Goal: Information Seeking & Learning: Learn about a topic

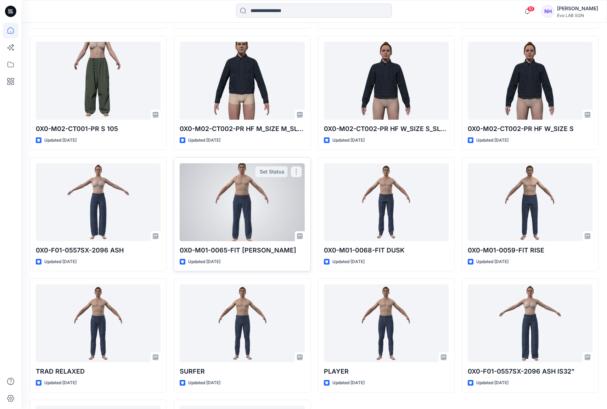
scroll to position [1588, 0]
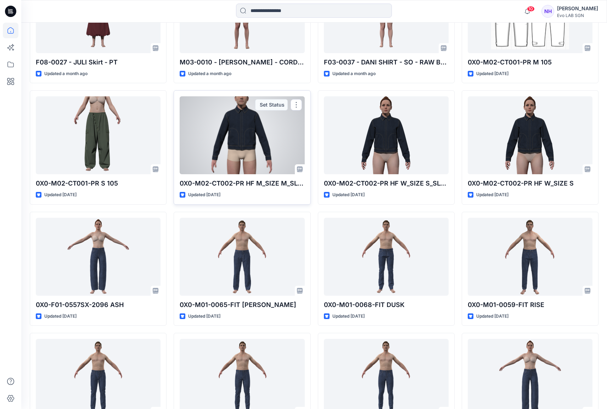
click at [258, 126] on div at bounding box center [242, 135] width 125 height 78
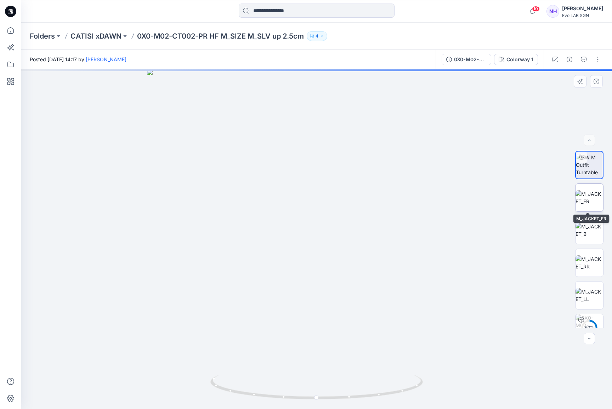
click at [589, 196] on img at bounding box center [590, 197] width 28 height 15
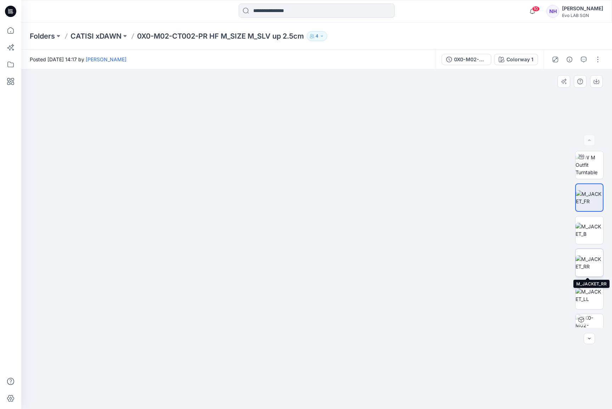
click at [588, 262] on img at bounding box center [590, 263] width 28 height 15
drag, startPoint x: 362, startPoint y: 210, endPoint x: 363, endPoint y: 357, distance: 146.7
click at [363, 357] on img at bounding box center [328, 219] width 694 height 382
drag, startPoint x: 399, startPoint y: 259, endPoint x: 390, endPoint y: 206, distance: 53.7
click at [390, 206] on img at bounding box center [318, 228] width 694 height 362
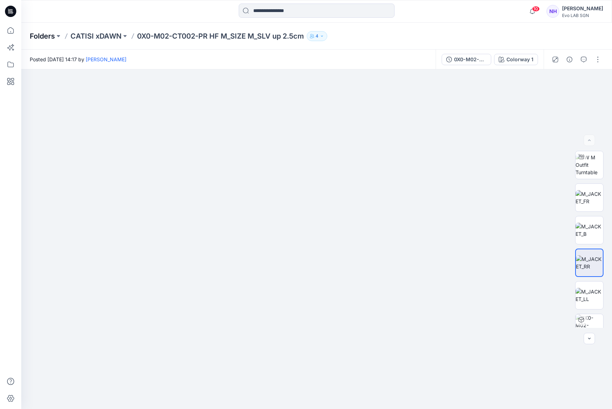
click at [46, 39] on p "Folders" at bounding box center [42, 36] width 25 height 10
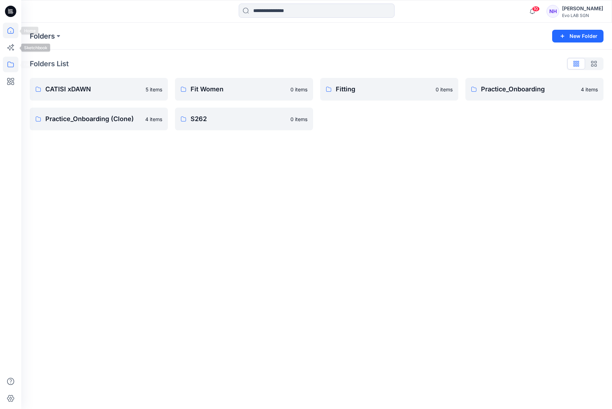
click at [8, 25] on icon at bounding box center [11, 31] width 16 height 16
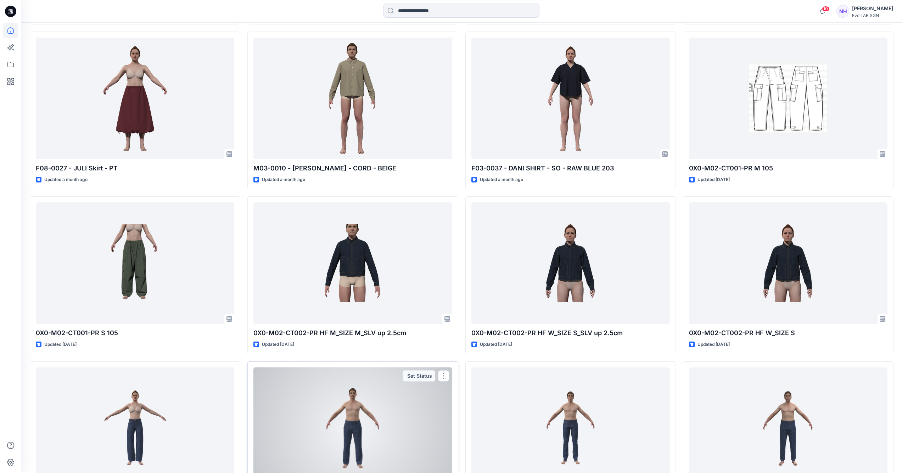
scroll to position [2289, 0]
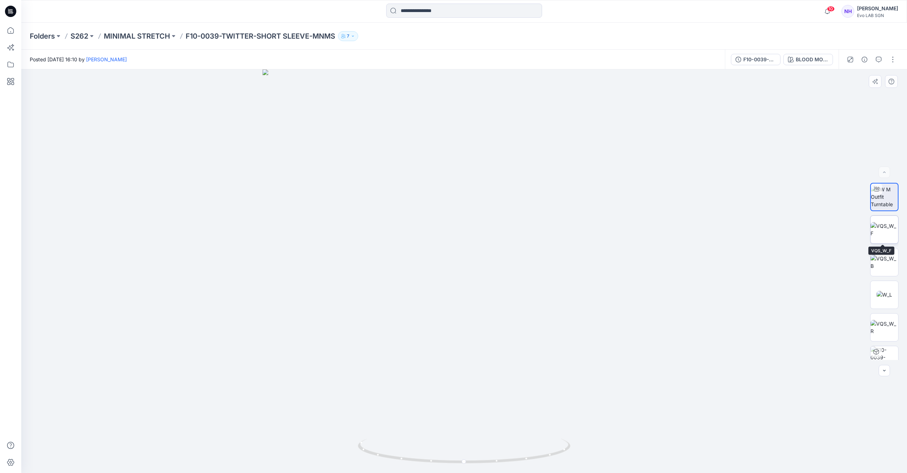
click at [612, 233] on img at bounding box center [885, 229] width 28 height 15
drag, startPoint x: 518, startPoint y: 202, endPoint x: 523, endPoint y: 267, distance: 64.7
click at [523, 267] on img at bounding box center [466, 185] width 942 height 575
drag, startPoint x: 569, startPoint y: 203, endPoint x: 529, endPoint y: 278, distance: 85.0
click at [529, 278] on img at bounding box center [430, 219] width 1063 height 507
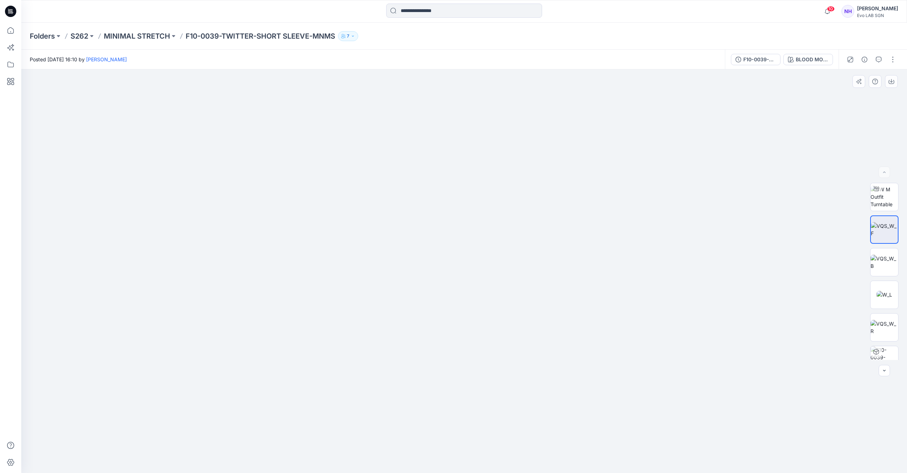
drag, startPoint x: 554, startPoint y: 330, endPoint x: 545, endPoint y: 209, distance: 121.5
click at [544, 208] on img at bounding box center [432, 220] width 1063 height 506
drag, startPoint x: 532, startPoint y: 369, endPoint x: 532, endPoint y: 274, distance: 95.0
click at [532, 274] on img at bounding box center [427, 152] width 1063 height 642
drag, startPoint x: 505, startPoint y: 253, endPoint x: 514, endPoint y: 431, distance: 178.1
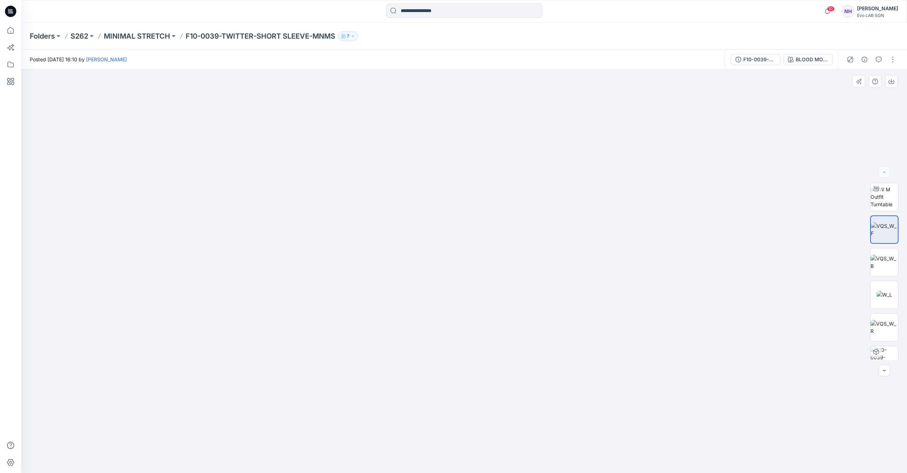
click at [514, 409] on img at bounding box center [425, 111] width 1063 height 726
drag, startPoint x: 489, startPoint y: 304, endPoint x: 490, endPoint y: 295, distance: 8.9
click at [490, 295] on img at bounding box center [465, 206] width 956 height 533
drag, startPoint x: 506, startPoint y: 207, endPoint x: 506, endPoint y: 253, distance: 46.4
click at [506, 253] on img at bounding box center [457, 206] width 956 height 533
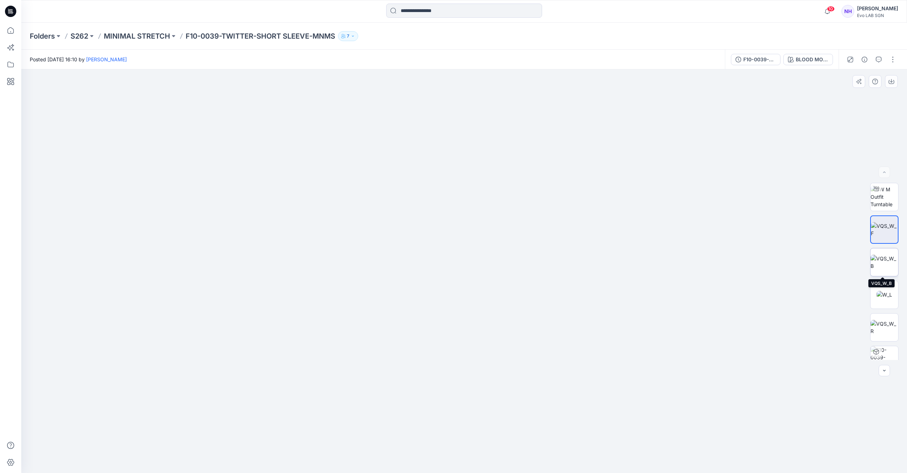
click at [612, 261] on img at bounding box center [885, 262] width 28 height 15
drag, startPoint x: 537, startPoint y: 211, endPoint x: 548, endPoint y: 323, distance: 112.2
click at [548, 323] on img at bounding box center [464, 163] width 834 height 619
drag, startPoint x: 501, startPoint y: 386, endPoint x: 522, endPoint y: 269, distance: 119.2
click at [492, 191] on img at bounding box center [464, 199] width 834 height 547
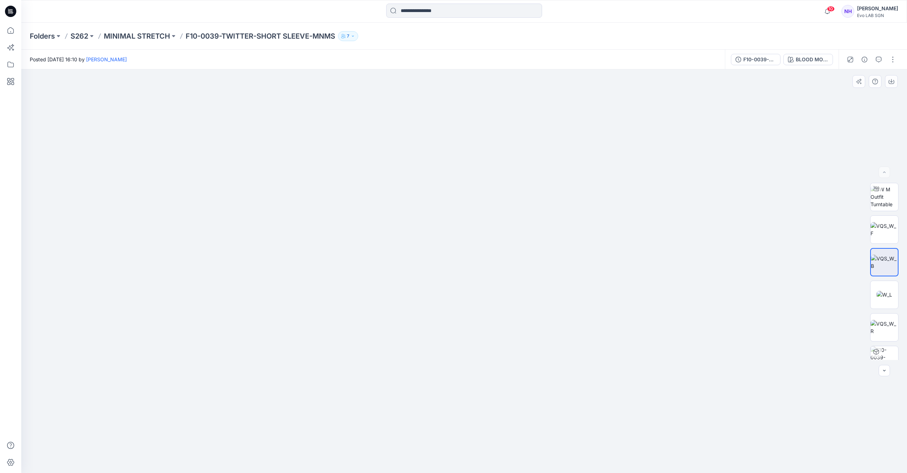
drag, startPoint x: 524, startPoint y: 314, endPoint x: 527, endPoint y: 169, distance: 144.6
click at [527, 169] on img at bounding box center [464, 122] width 834 height 702
drag, startPoint x: 532, startPoint y: 266, endPoint x: 528, endPoint y: 306, distance: 39.9
click at [528, 307] on img at bounding box center [464, 100] width 834 height 745
drag, startPoint x: 515, startPoint y: 250, endPoint x: 517, endPoint y: 330, distance: 80.1
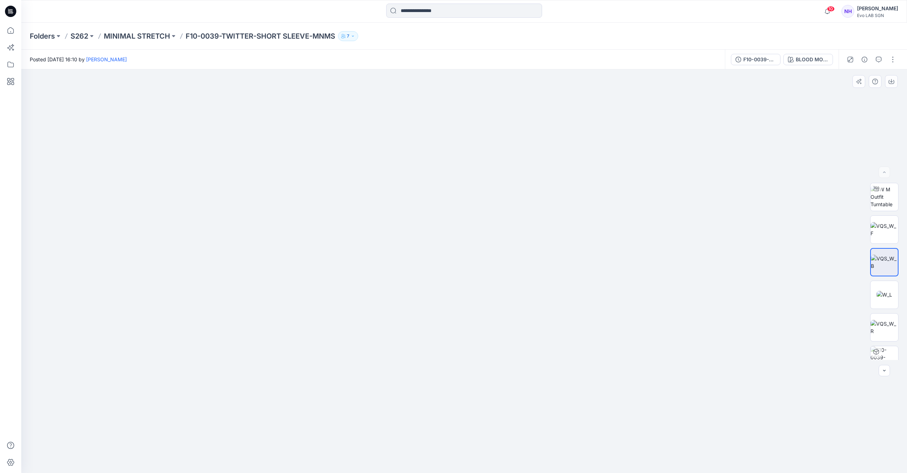
click at [517, 330] on img at bounding box center [464, 169] width 834 height 607
click at [612, 201] on img at bounding box center [885, 197] width 28 height 22
click at [612, 231] on img at bounding box center [885, 229] width 28 height 15
click at [612, 326] on img at bounding box center [885, 326] width 28 height 15
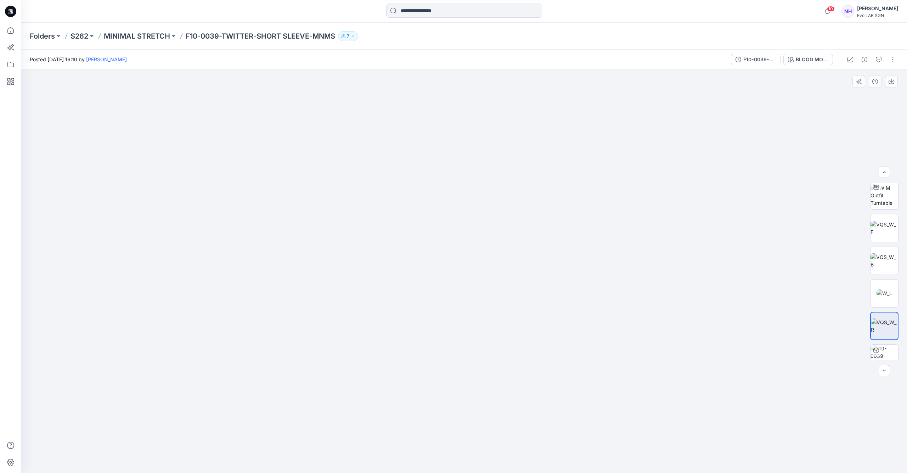
drag, startPoint x: 492, startPoint y: 203, endPoint x: 494, endPoint y: 273, distance: 70.2
click at [494, 273] on img at bounding box center [465, 140] width 942 height 665
drag, startPoint x: 508, startPoint y: 293, endPoint x: 513, endPoint y: 318, distance: 24.6
click at [513, 318] on img at bounding box center [478, 210] width 942 height 526
drag, startPoint x: 529, startPoint y: 291, endPoint x: 530, endPoint y: 312, distance: 20.6
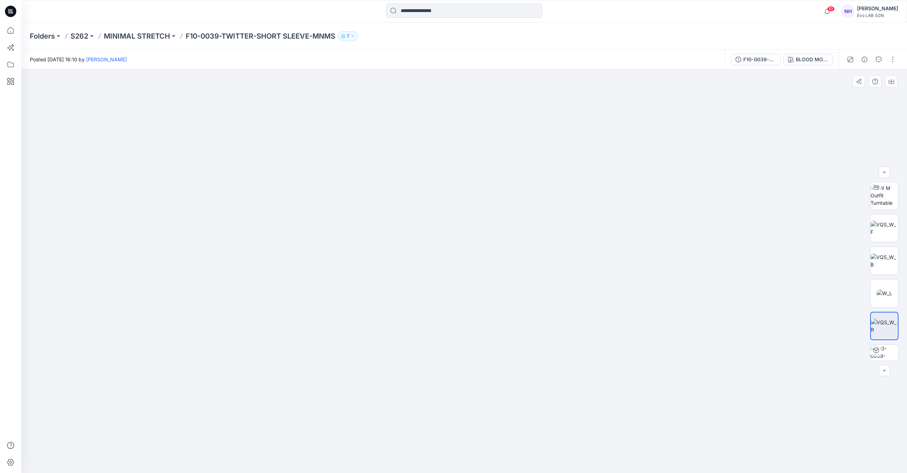
click at [530, 312] on img at bounding box center [483, 215] width 942 height 516
drag, startPoint x: 539, startPoint y: 263, endPoint x: 533, endPoint y: 182, distance: 81.4
click at [535, 208] on img at bounding box center [479, 194] width 942 height 558
drag, startPoint x: 534, startPoint y: 313, endPoint x: 522, endPoint y: 167, distance: 146.1
click at [522, 172] on img at bounding box center [475, 166] width 942 height 613
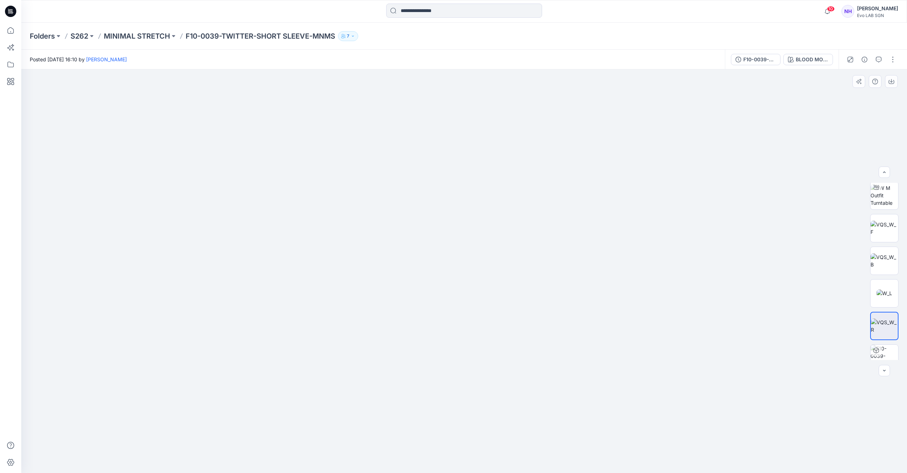
drag, startPoint x: 477, startPoint y: 298, endPoint x: 481, endPoint y: 148, distance: 150.7
click at [481, 148] on img at bounding box center [467, 62] width 942 height 821
drag, startPoint x: 484, startPoint y: 250, endPoint x: 521, endPoint y: 190, distance: 69.5
click at [483, 251] on img at bounding box center [469, 6] width 942 height 934
drag, startPoint x: 502, startPoint y: 310, endPoint x: 519, endPoint y: 246, distance: 66.5
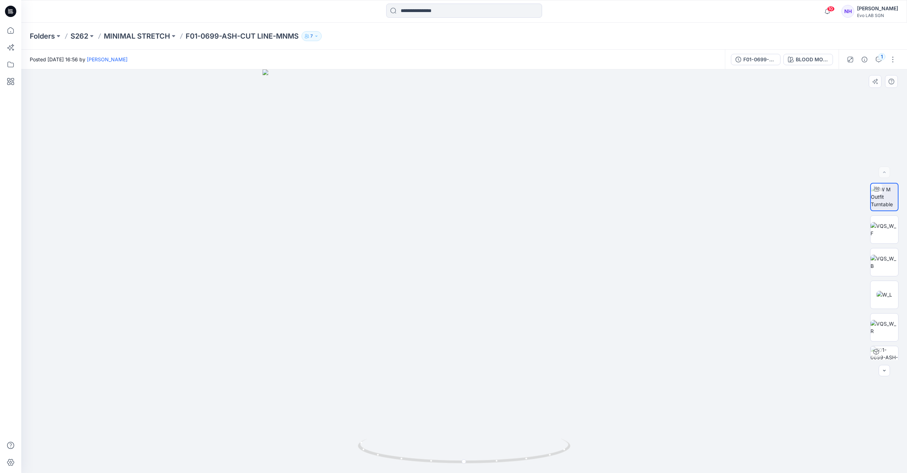
click at [510, 248] on div at bounding box center [464, 271] width 886 height 404
click at [892, 228] on img at bounding box center [885, 229] width 28 height 15
drag, startPoint x: 535, startPoint y: 322, endPoint x: 544, endPoint y: 197, distance: 125.1
click at [544, 197] on img at bounding box center [464, 144] width 888 height 658
drag, startPoint x: 550, startPoint y: 323, endPoint x: 527, endPoint y: 192, distance: 132.1
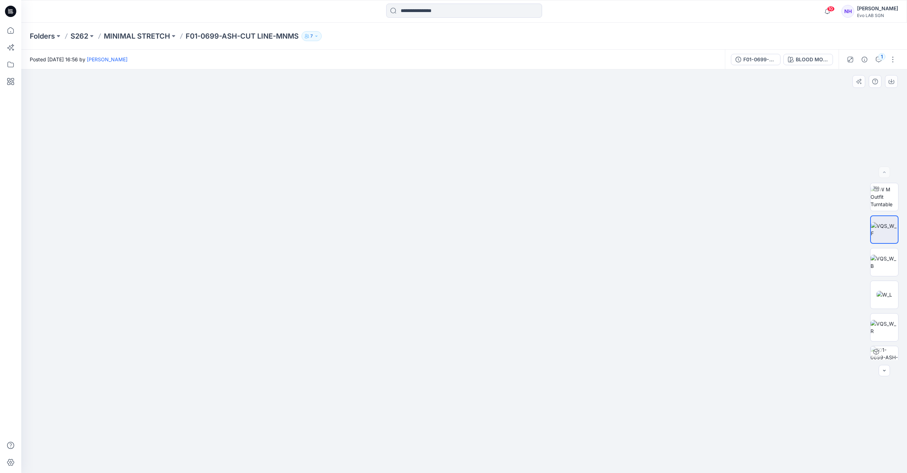
click at [527, 207] on img at bounding box center [465, 82] width 888 height 783
click at [884, 264] on img at bounding box center [885, 262] width 28 height 15
click at [887, 291] on img at bounding box center [885, 294] width 16 height 7
drag, startPoint x: 489, startPoint y: 332, endPoint x: 485, endPoint y: 266, distance: 66.1
click at [484, 275] on img at bounding box center [464, 107] width 1063 height 734
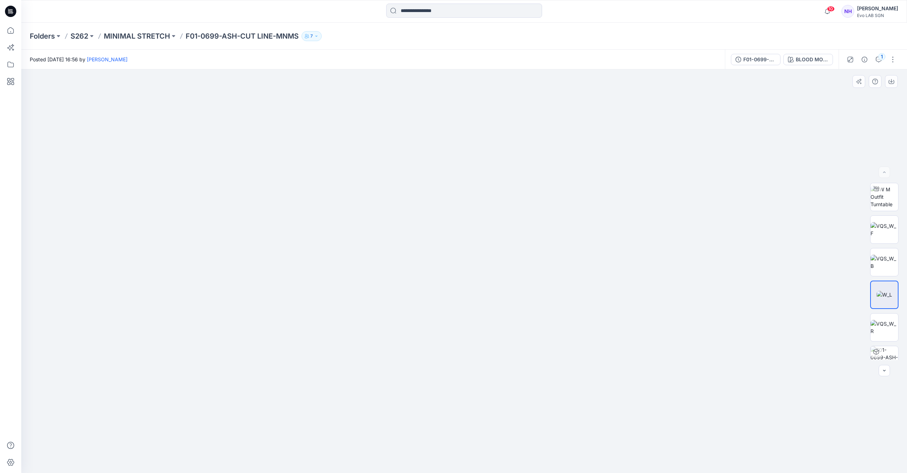
click at [503, 293] on img at bounding box center [454, 67] width 1063 height 812
drag, startPoint x: 510, startPoint y: 406, endPoint x: 503, endPoint y: 253, distance: 153.3
click at [502, 264] on img at bounding box center [454, 24] width 1063 height 900
click at [884, 324] on img at bounding box center [885, 327] width 28 height 15
drag, startPoint x: 499, startPoint y: 346, endPoint x: 497, endPoint y: 295, distance: 51.1
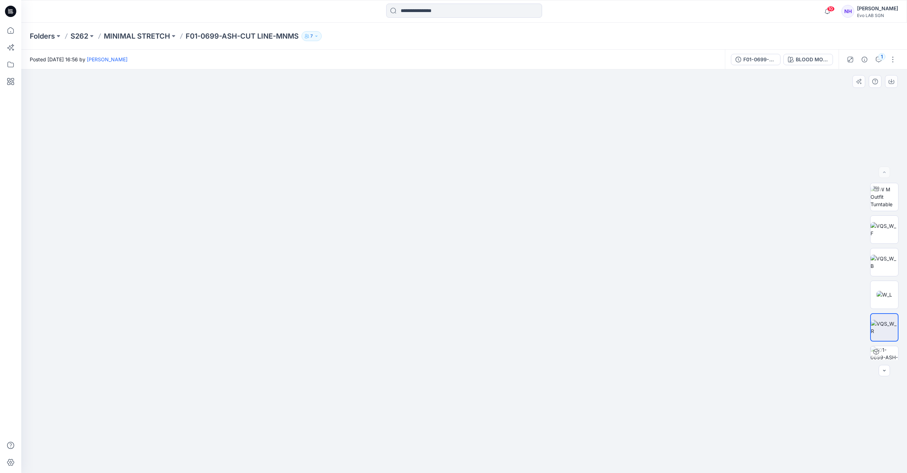
click at [497, 295] on img at bounding box center [461, 81] width 1063 height 785
drag, startPoint x: 502, startPoint y: 373, endPoint x: 498, endPoint y: 290, distance: 82.4
click at [498, 293] on img at bounding box center [461, 81] width 1063 height 785
drag, startPoint x: 502, startPoint y: 375, endPoint x: 496, endPoint y: 262, distance: 113.2
click at [497, 262] on img at bounding box center [454, 24] width 1063 height 900
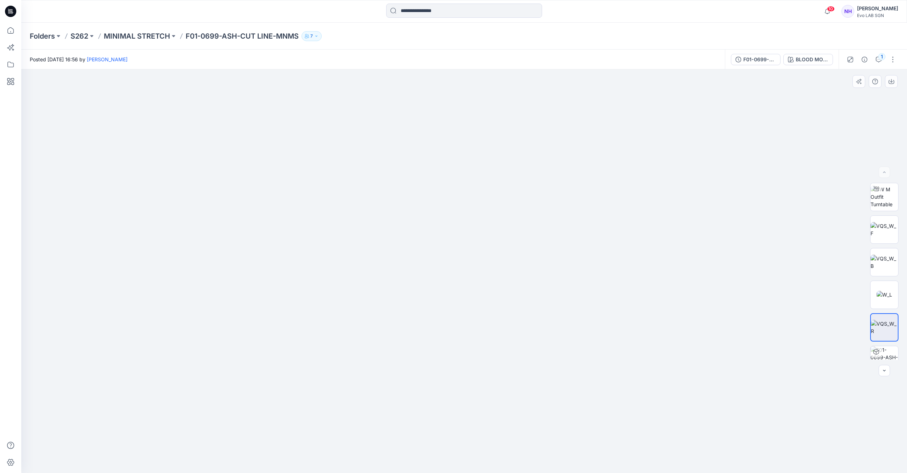
drag, startPoint x: 492, startPoint y: 327, endPoint x: 490, endPoint y: 281, distance: 45.8
click at [882, 234] on img at bounding box center [885, 229] width 28 height 15
drag, startPoint x: 471, startPoint y: 272, endPoint x: 466, endPoint y: 214, distance: 57.6
click at [464, 214] on div at bounding box center [464, 271] width 886 height 404
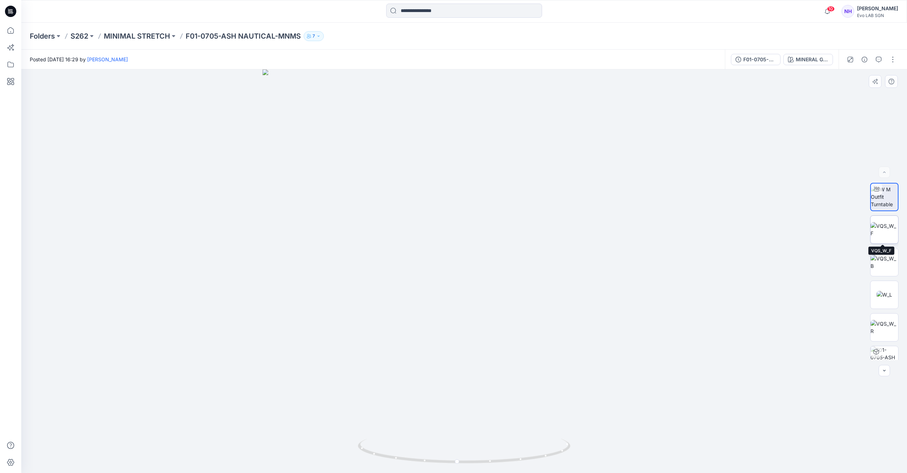
click at [885, 236] on img at bounding box center [885, 229] width 28 height 15
drag, startPoint x: 534, startPoint y: 304, endPoint x: 541, endPoint y: 222, distance: 82.6
click at [541, 222] on img at bounding box center [464, 163] width 673 height 621
click at [892, 268] on img at bounding box center [885, 262] width 28 height 15
click at [885, 292] on img at bounding box center [885, 294] width 16 height 7
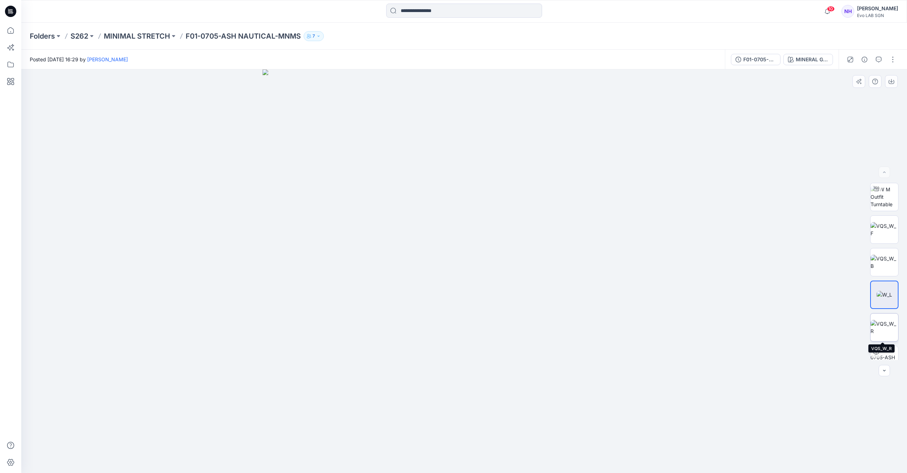
click at [892, 320] on img at bounding box center [885, 327] width 28 height 15
drag, startPoint x: 489, startPoint y: 292, endPoint x: 492, endPoint y: 274, distance: 18.4
click at [492, 274] on div at bounding box center [464, 271] width 886 height 404
drag, startPoint x: 502, startPoint y: 303, endPoint x: 513, endPoint y: 221, distance: 83.0
click at [513, 221] on img at bounding box center [464, 242] width 461 height 461
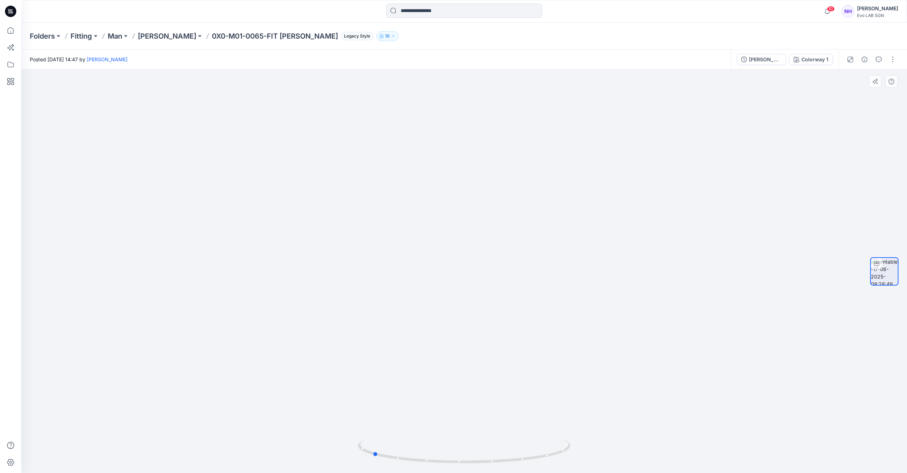
drag, startPoint x: 499, startPoint y: 463, endPoint x: 621, endPoint y: 461, distance: 122.3
click at [621, 461] on div at bounding box center [464, 271] width 886 height 404
drag, startPoint x: 474, startPoint y: 466, endPoint x: 551, endPoint y: 466, distance: 76.9
click at [551, 466] on img at bounding box center [464, 456] width 213 height 34
drag, startPoint x: 504, startPoint y: 352, endPoint x: 505, endPoint y: 335, distance: 17.4
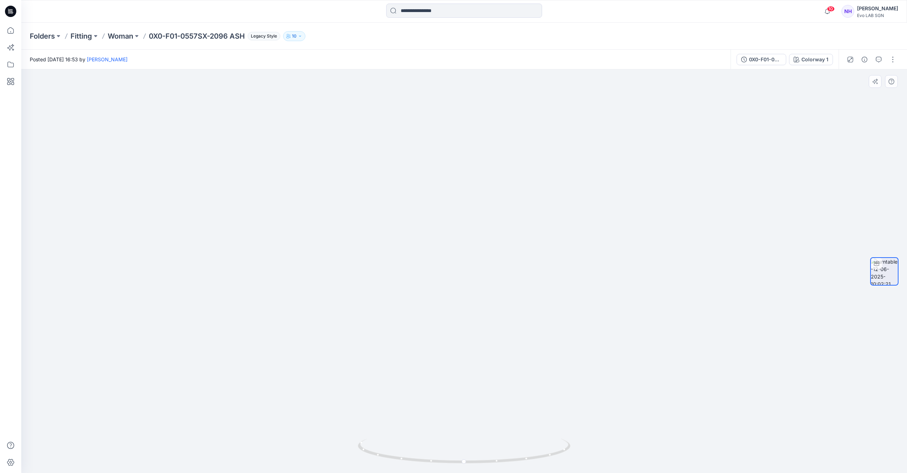
click at [504, 324] on img at bounding box center [464, 242] width 461 height 461
drag, startPoint x: 477, startPoint y: 464, endPoint x: 537, endPoint y: 462, distance: 59.6
click at [537, 462] on icon at bounding box center [465, 452] width 214 height 27
click at [502, 461] on icon at bounding box center [465, 452] width 214 height 27
drag, startPoint x: 502, startPoint y: 461, endPoint x: 526, endPoint y: 459, distance: 24.2
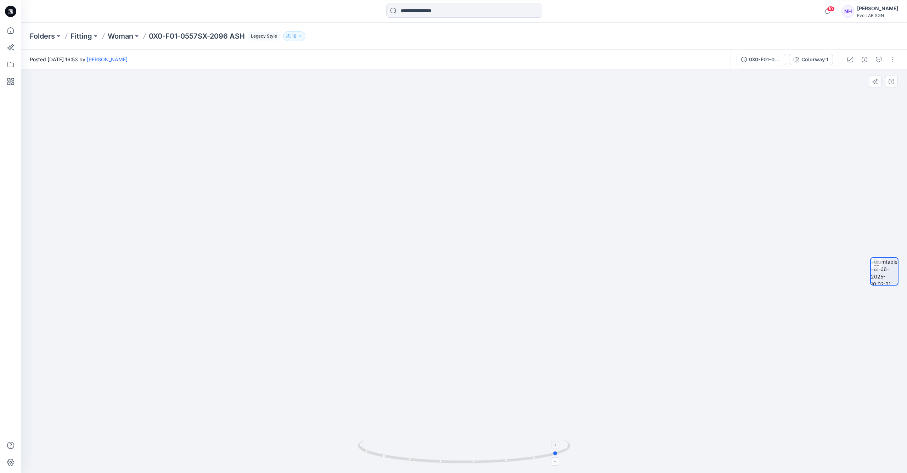
click at [539, 459] on icon at bounding box center [465, 452] width 214 height 27
drag, startPoint x: 515, startPoint y: 462, endPoint x: 615, endPoint y: 458, distance: 100.4
click at [615, 458] on div at bounding box center [464, 271] width 886 height 404
drag, startPoint x: 525, startPoint y: 350, endPoint x: 528, endPoint y: 296, distance: 54.4
click at [526, 303] on img at bounding box center [464, 242] width 461 height 461
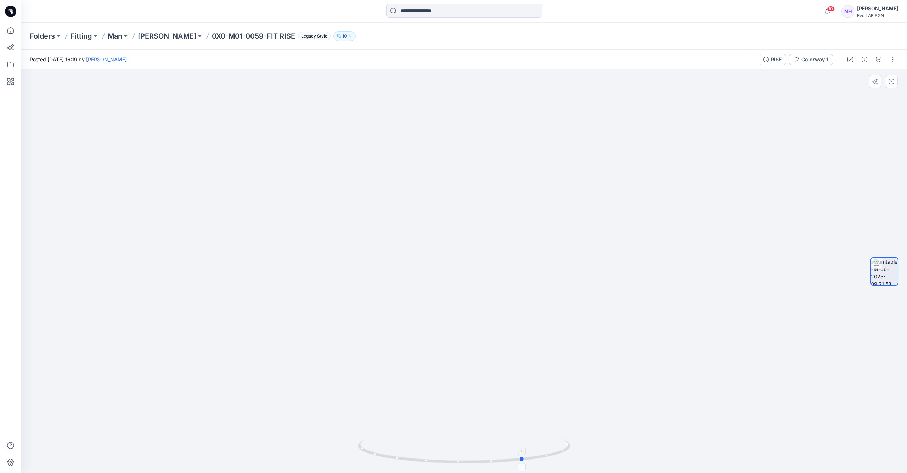
drag, startPoint x: 500, startPoint y: 462, endPoint x: 560, endPoint y: 460, distance: 60.0
click at [560, 460] on icon at bounding box center [465, 452] width 214 height 27
click at [500, 464] on icon at bounding box center [465, 452] width 214 height 27
drag, startPoint x: 495, startPoint y: 464, endPoint x: 556, endPoint y: 463, distance: 61.0
click at [556, 463] on icon at bounding box center [465, 452] width 214 height 27
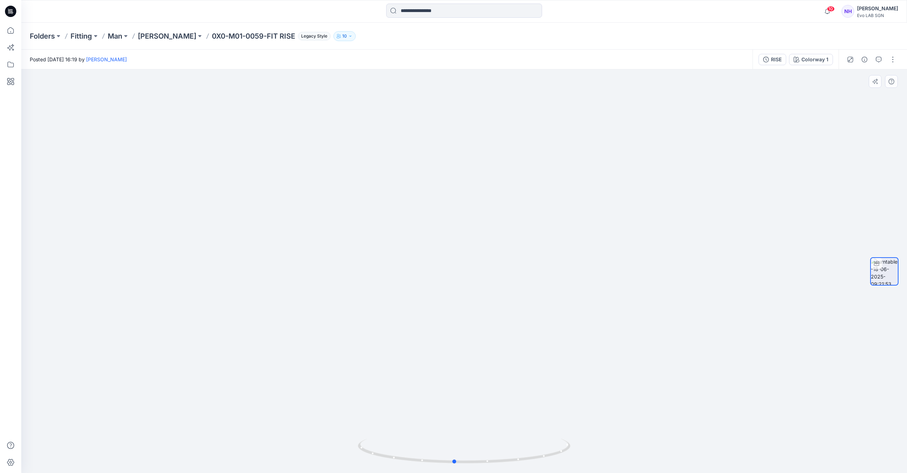
drag, startPoint x: 442, startPoint y: 463, endPoint x: 519, endPoint y: 468, distance: 77.1
click at [519, 468] on div at bounding box center [464, 455] width 213 height 35
drag, startPoint x: 534, startPoint y: 262, endPoint x: 646, endPoint y: 256, distance: 112.2
click at [656, 261] on img at bounding box center [464, 253] width 461 height 440
drag, startPoint x: 501, startPoint y: 221, endPoint x: 491, endPoint y: 203, distance: 20.0
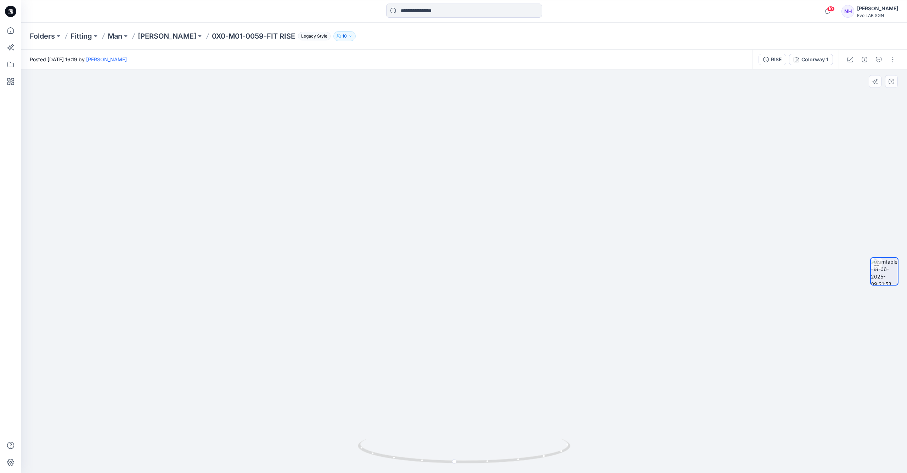
click at [490, 153] on img at bounding box center [464, 242] width 461 height 461
drag, startPoint x: 463, startPoint y: 463, endPoint x: 608, endPoint y: 451, distance: 145.5
click at [608, 452] on div at bounding box center [464, 271] width 886 height 404
drag, startPoint x: 508, startPoint y: 463, endPoint x: 554, endPoint y: 461, distance: 46.1
click at [554, 461] on icon at bounding box center [465, 452] width 214 height 27
